Goal: Task Accomplishment & Management: Manage account settings

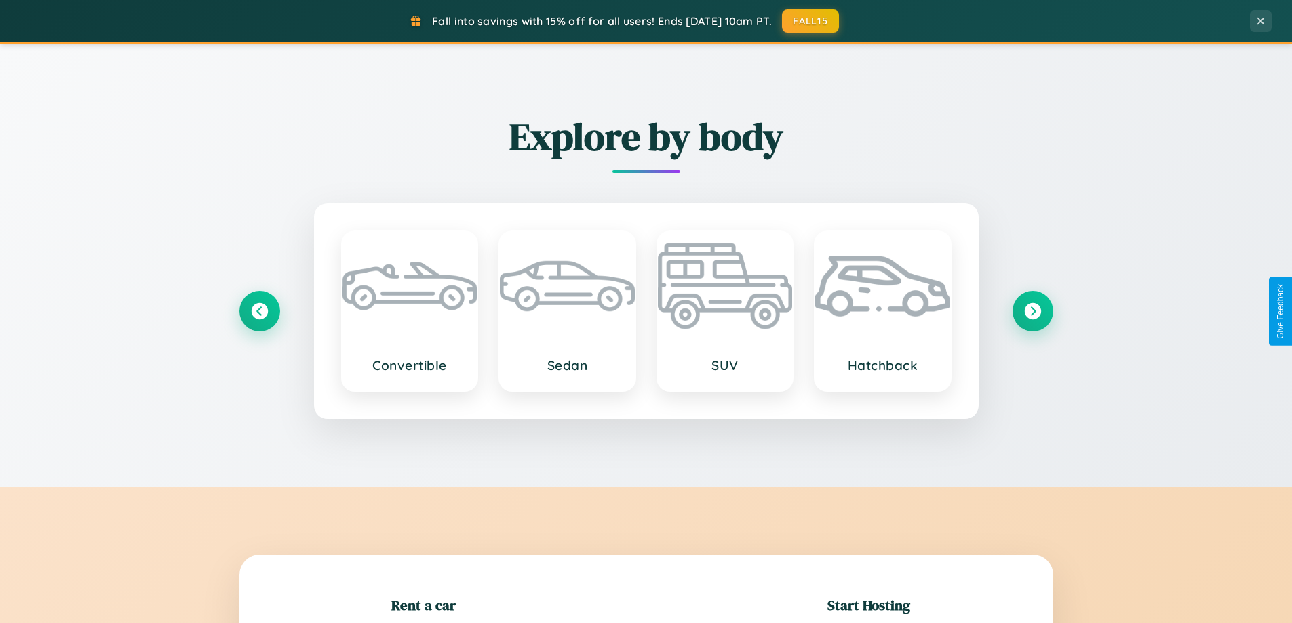
scroll to position [293, 0]
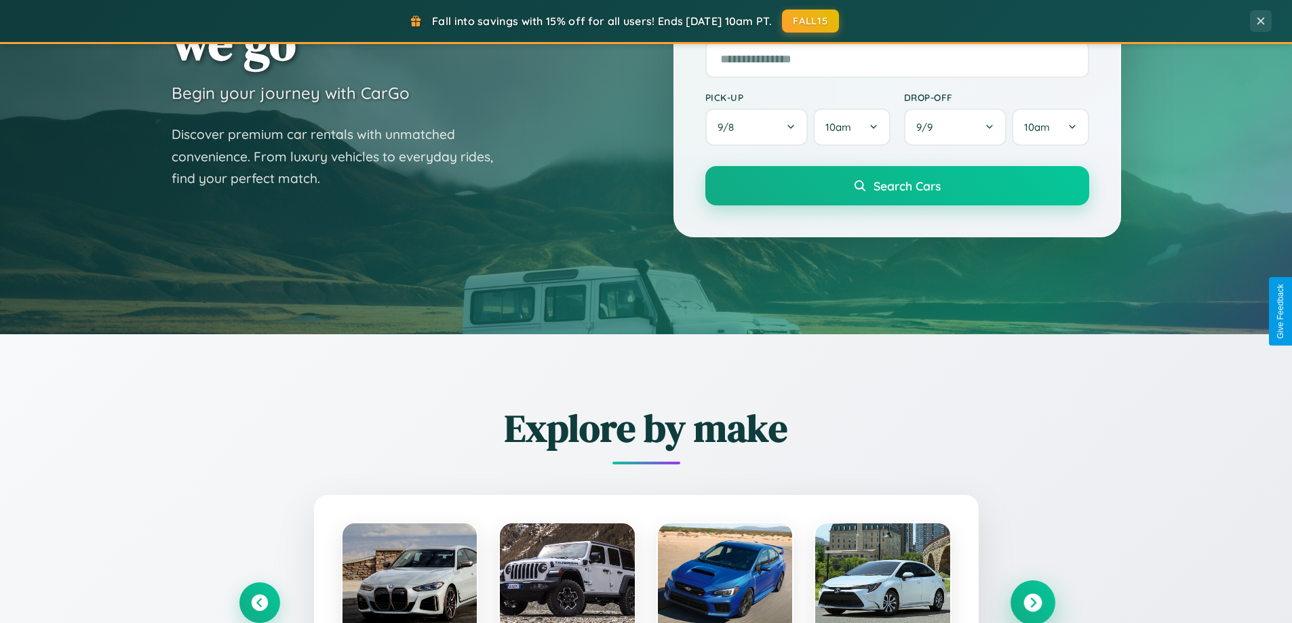
click at [1032, 603] on icon at bounding box center [1033, 603] width 18 height 18
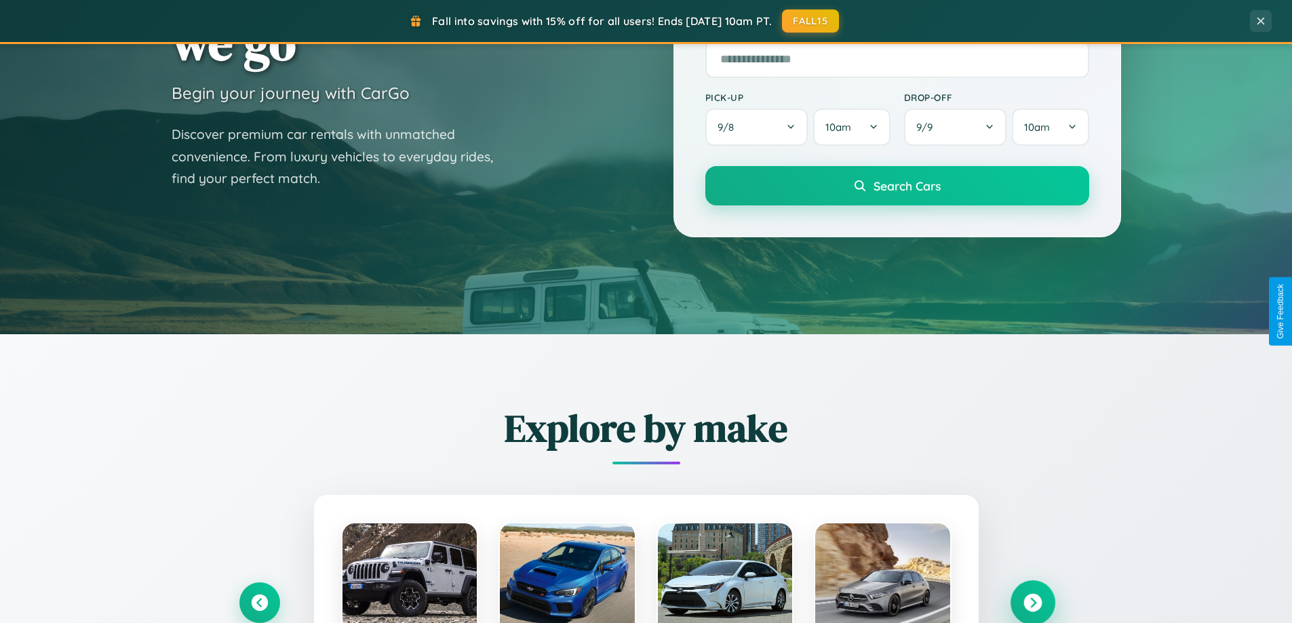
click at [1032, 602] on icon at bounding box center [1033, 603] width 18 height 18
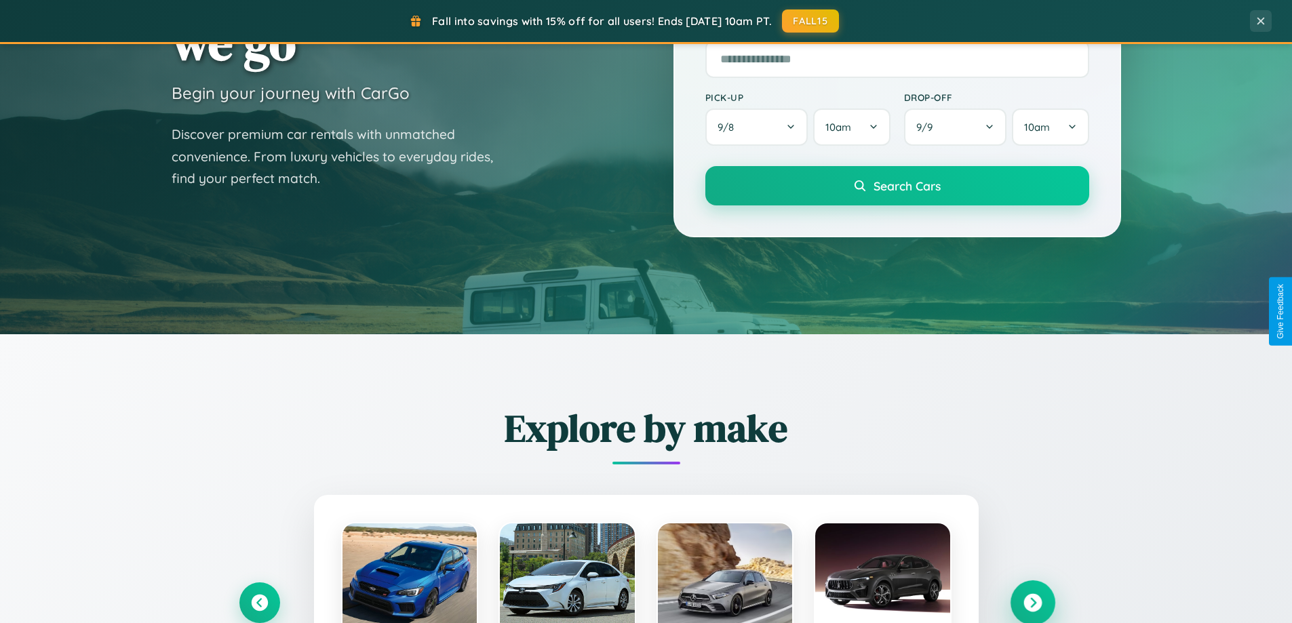
click at [1032, 602] on icon at bounding box center [1033, 603] width 18 height 18
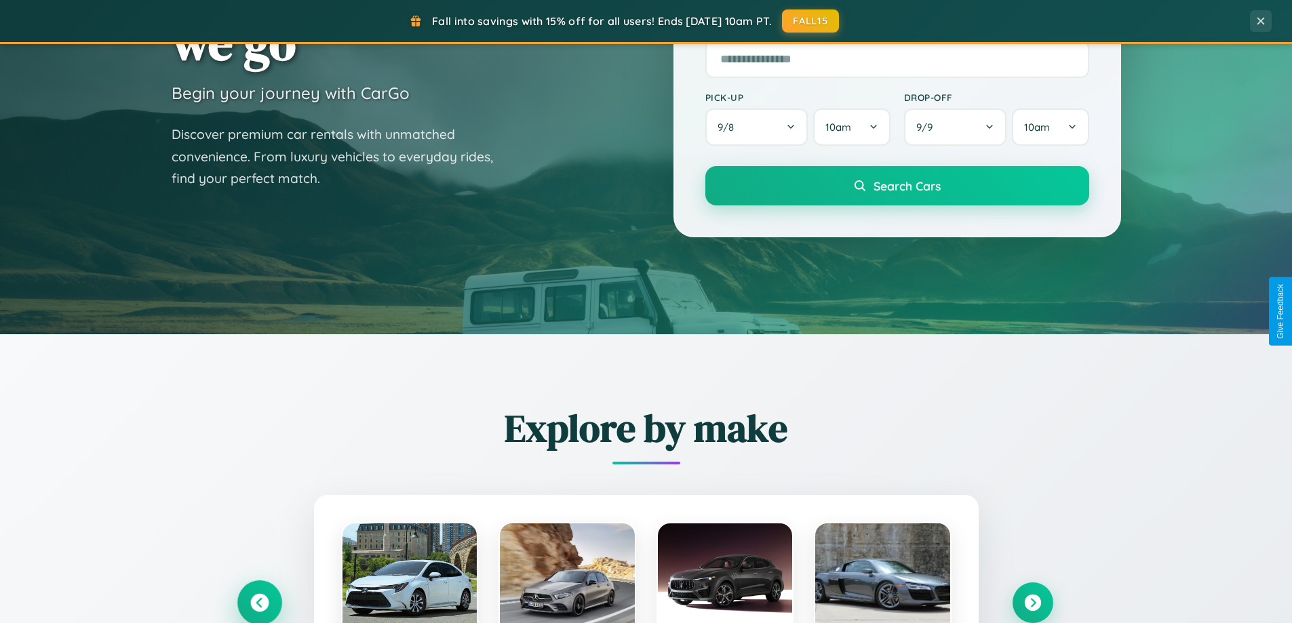
click at [259, 602] on icon at bounding box center [259, 603] width 18 height 18
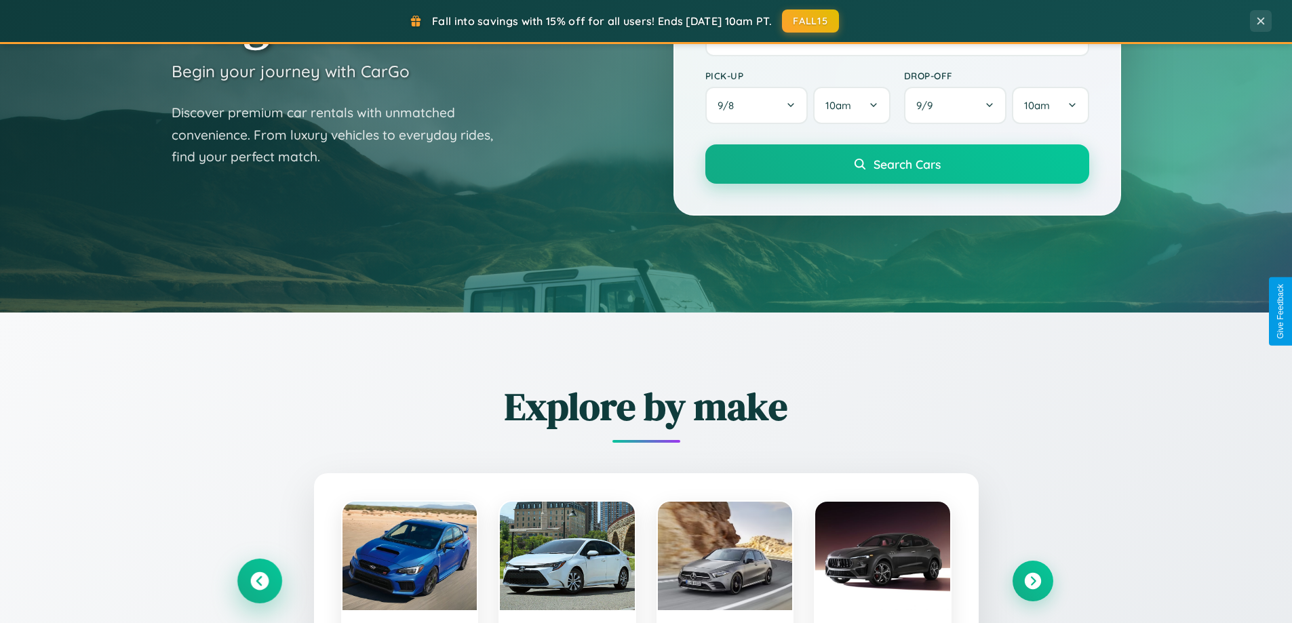
scroll to position [933, 0]
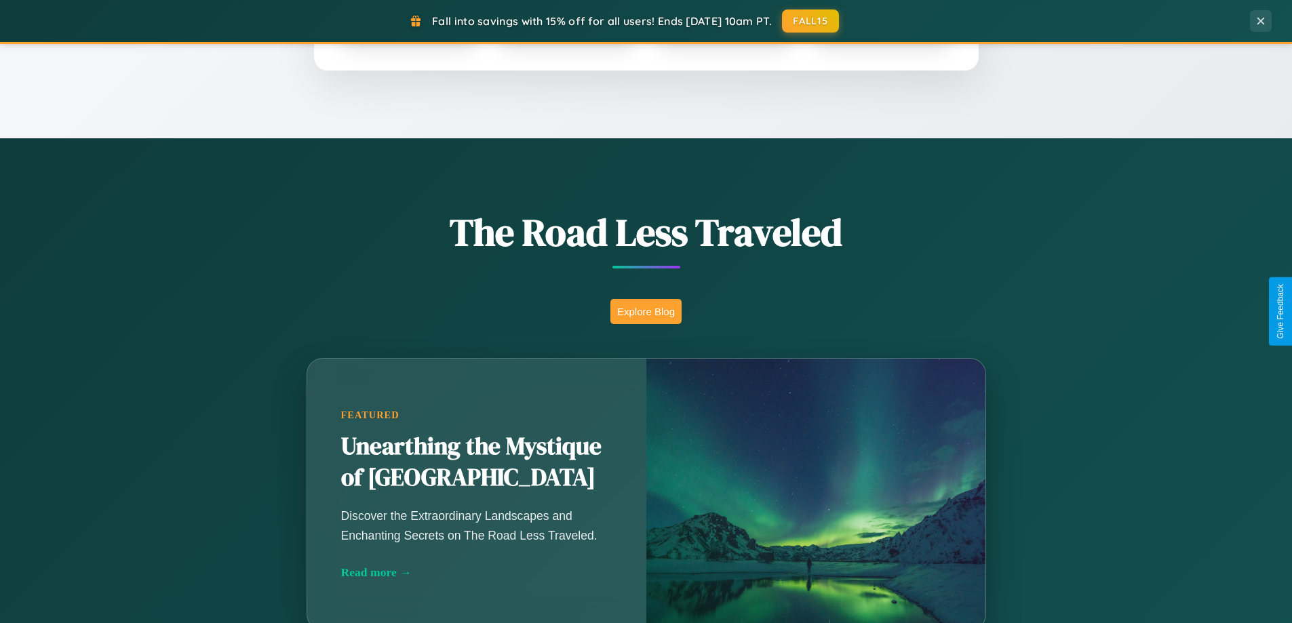
click at [646, 311] on button "Explore Blog" at bounding box center [646, 311] width 71 height 25
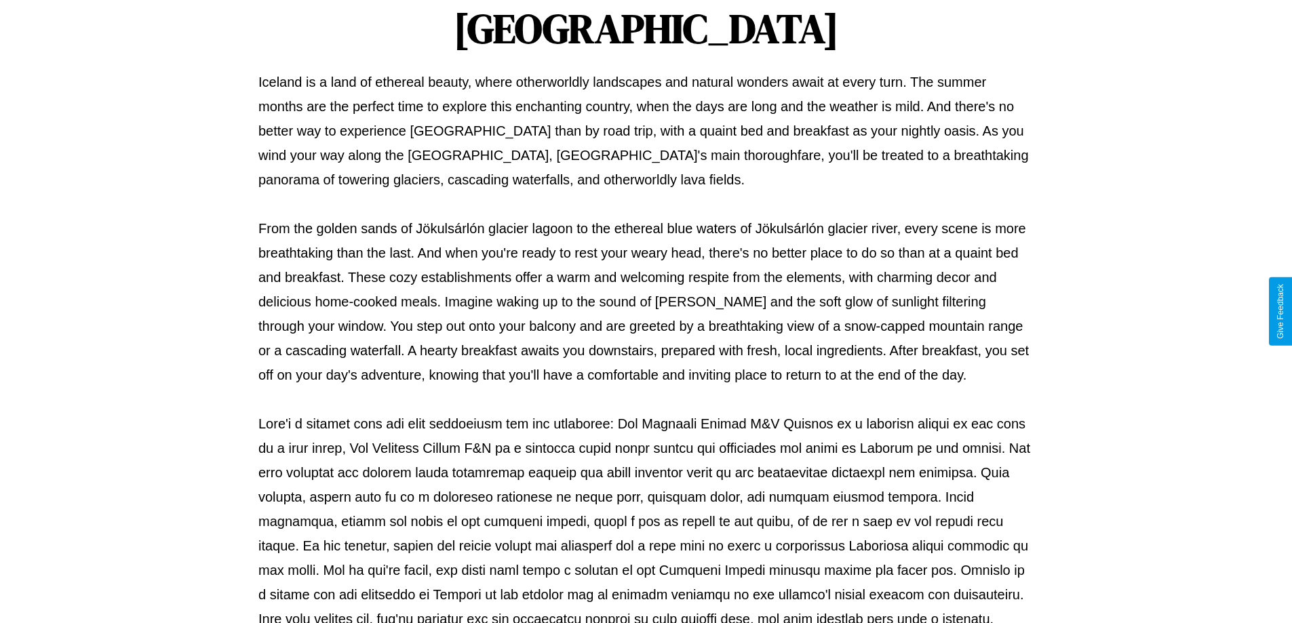
scroll to position [439, 0]
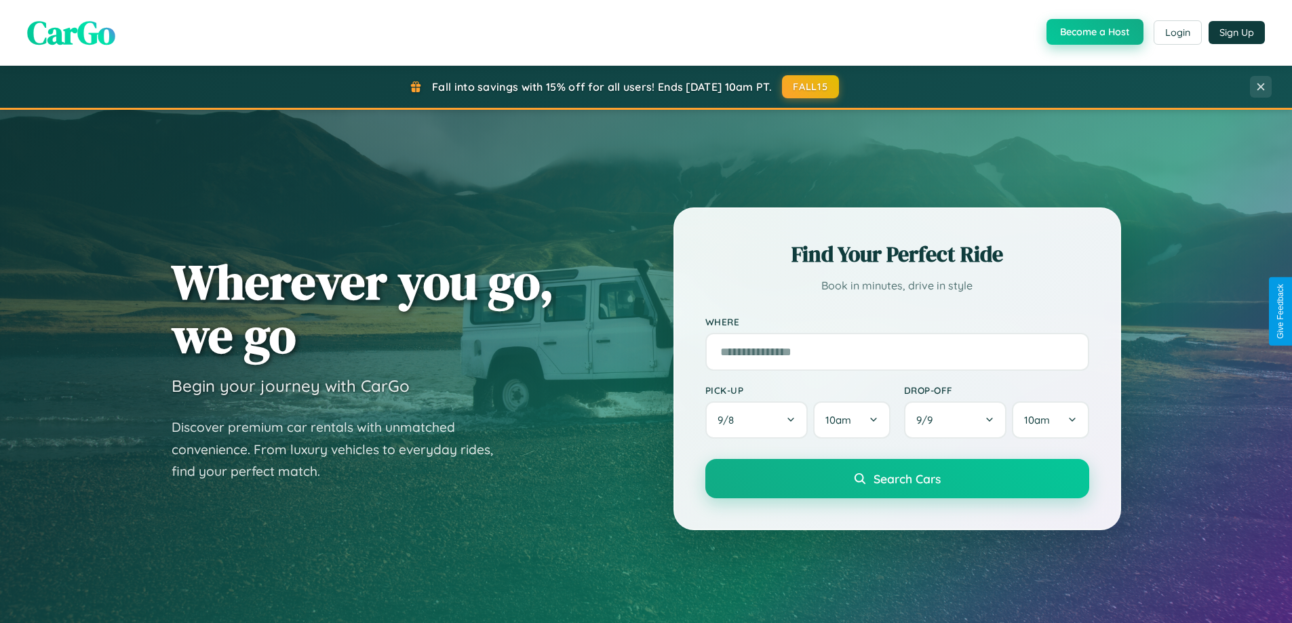
click at [1094, 33] on button "Become a Host" at bounding box center [1095, 32] width 97 height 26
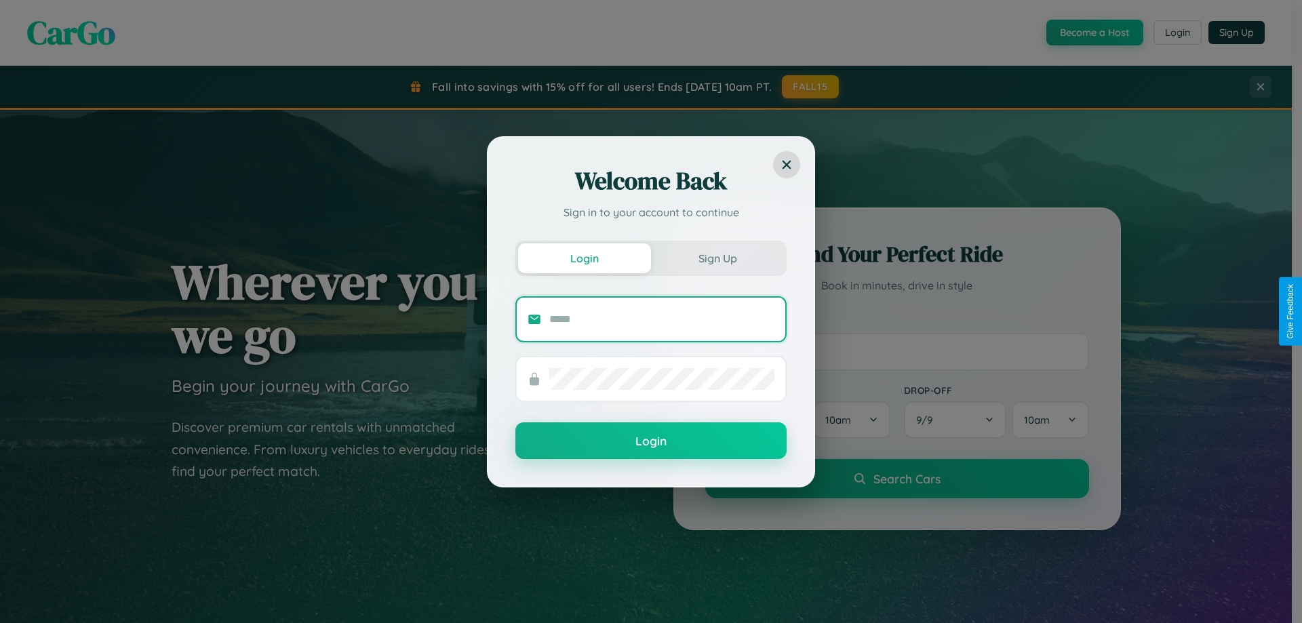
click at [662, 319] on input "text" at bounding box center [661, 320] width 225 height 22
type input "**********"
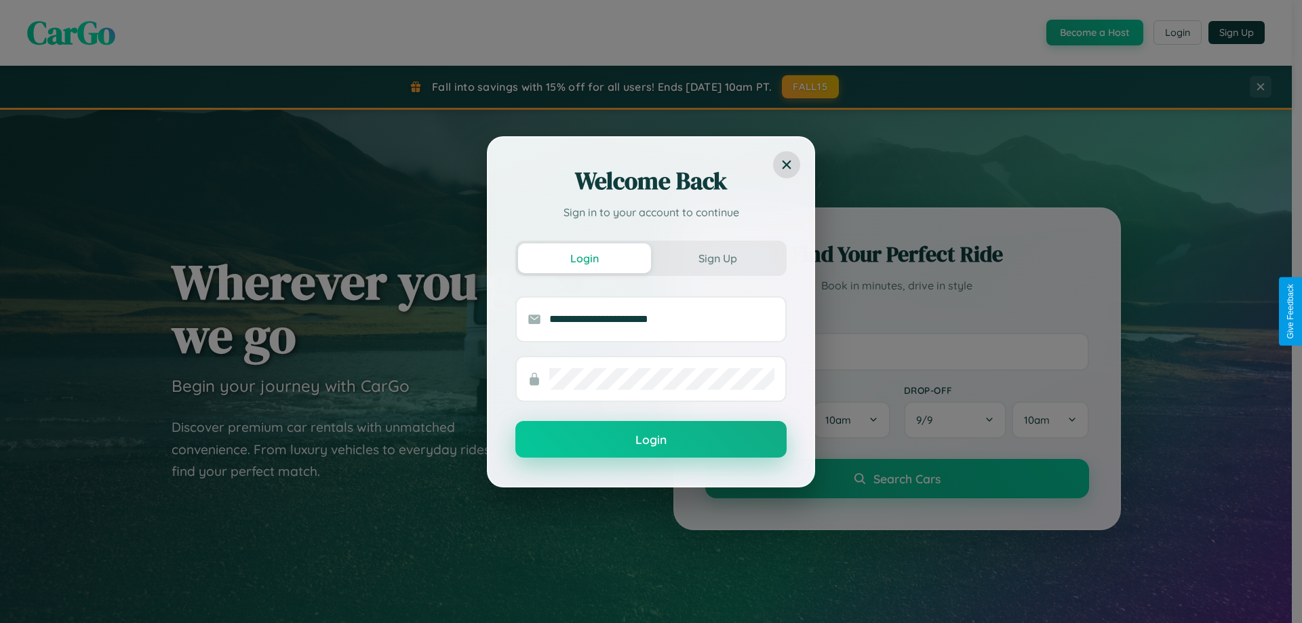
click at [651, 440] on button "Login" at bounding box center [651, 439] width 271 height 37
